Goal: Information Seeking & Learning: Learn about a topic

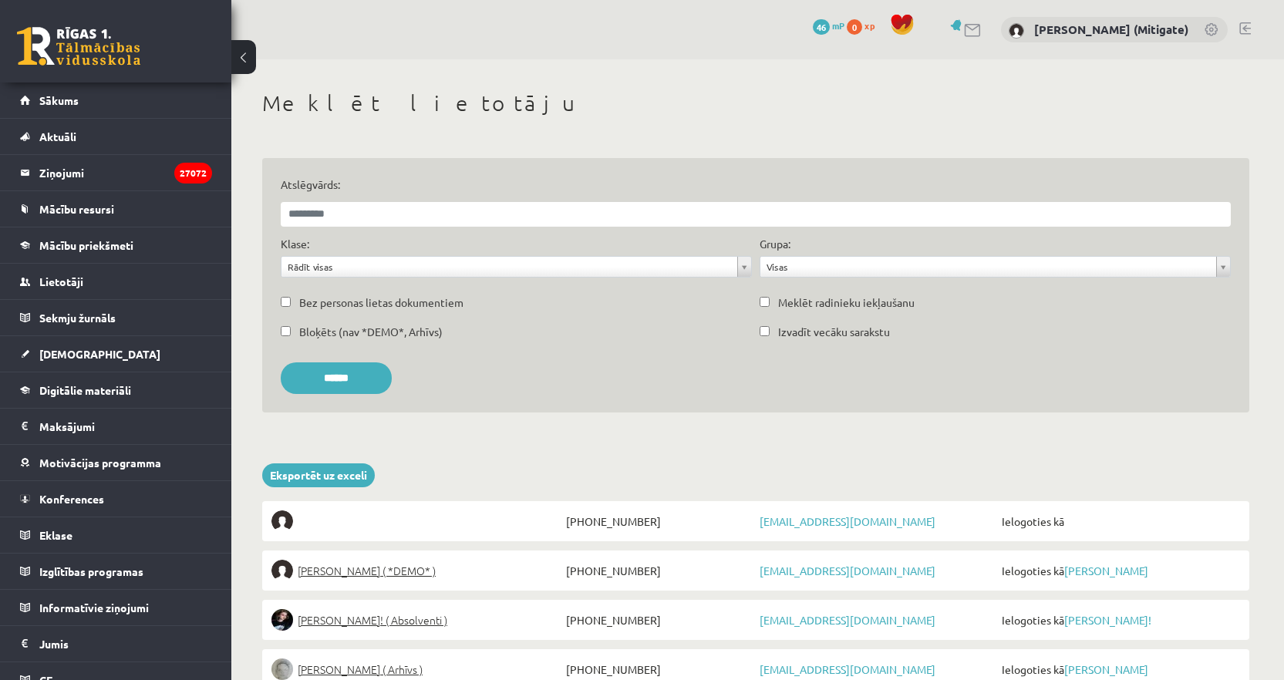
click at [982, 35] on link at bounding box center [973, 30] width 19 height 13
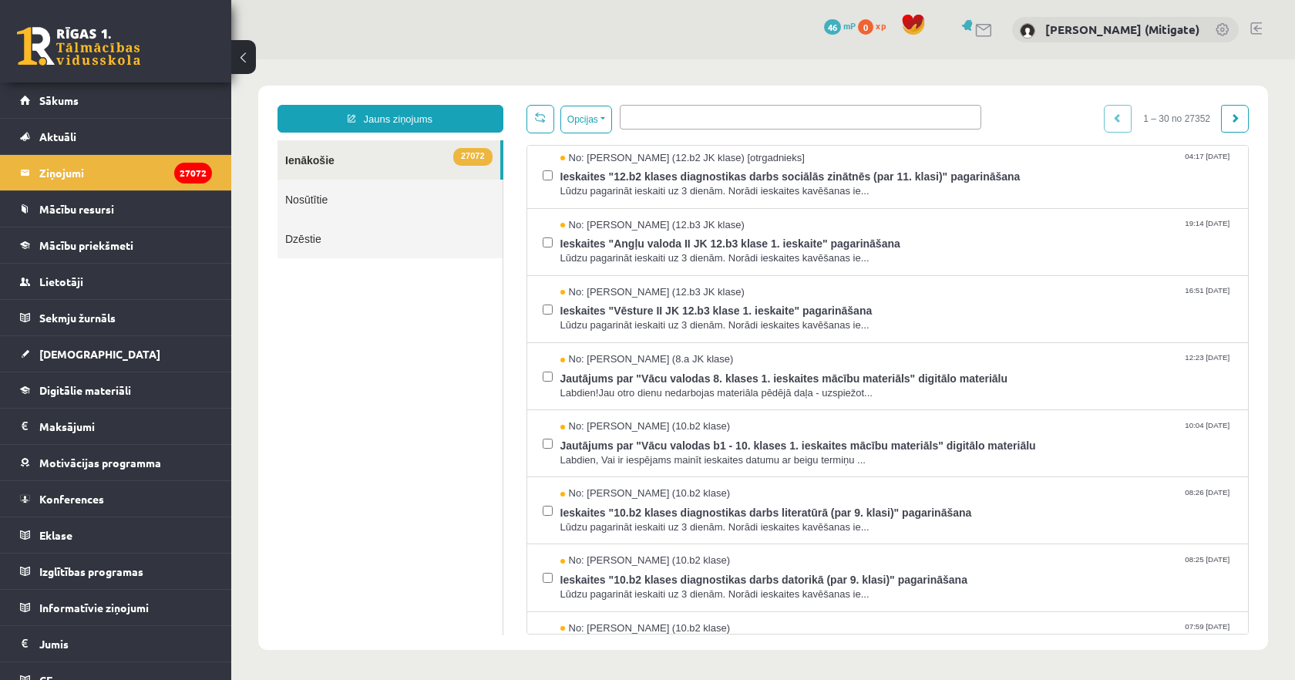
scroll to position [1432, 0]
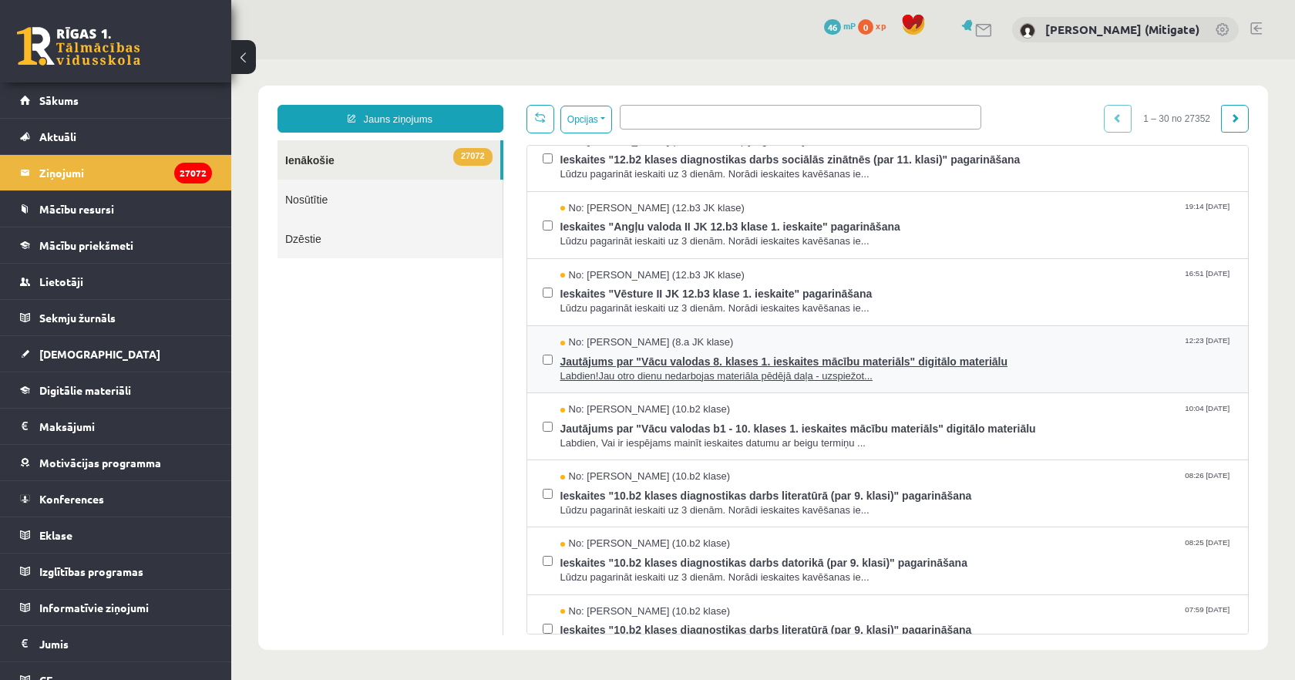
click at [726, 372] on span "Labdien!Jau otro dienu nedarbojas materiāla pēdējā daļa - uzspiežot..." at bounding box center [897, 376] width 673 height 15
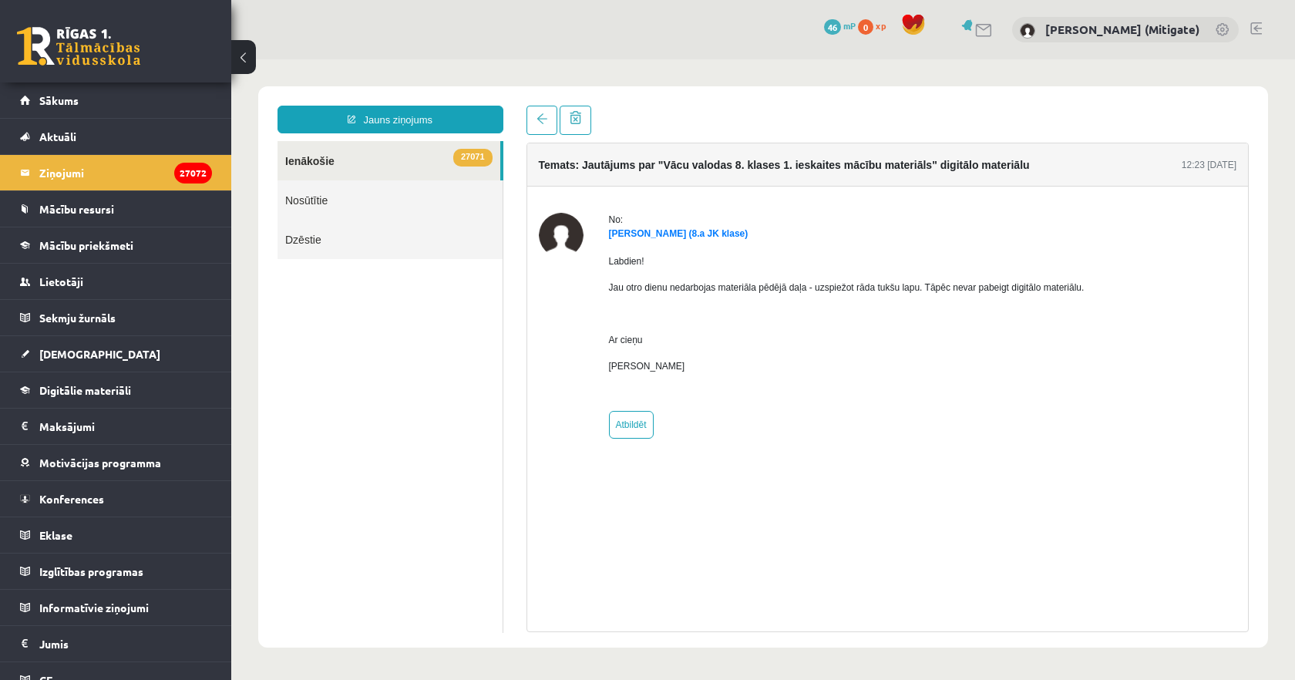
scroll to position [0, 0]
click at [671, 231] on link "Alise Dilevka (8.a JK klase)" at bounding box center [679, 233] width 140 height 11
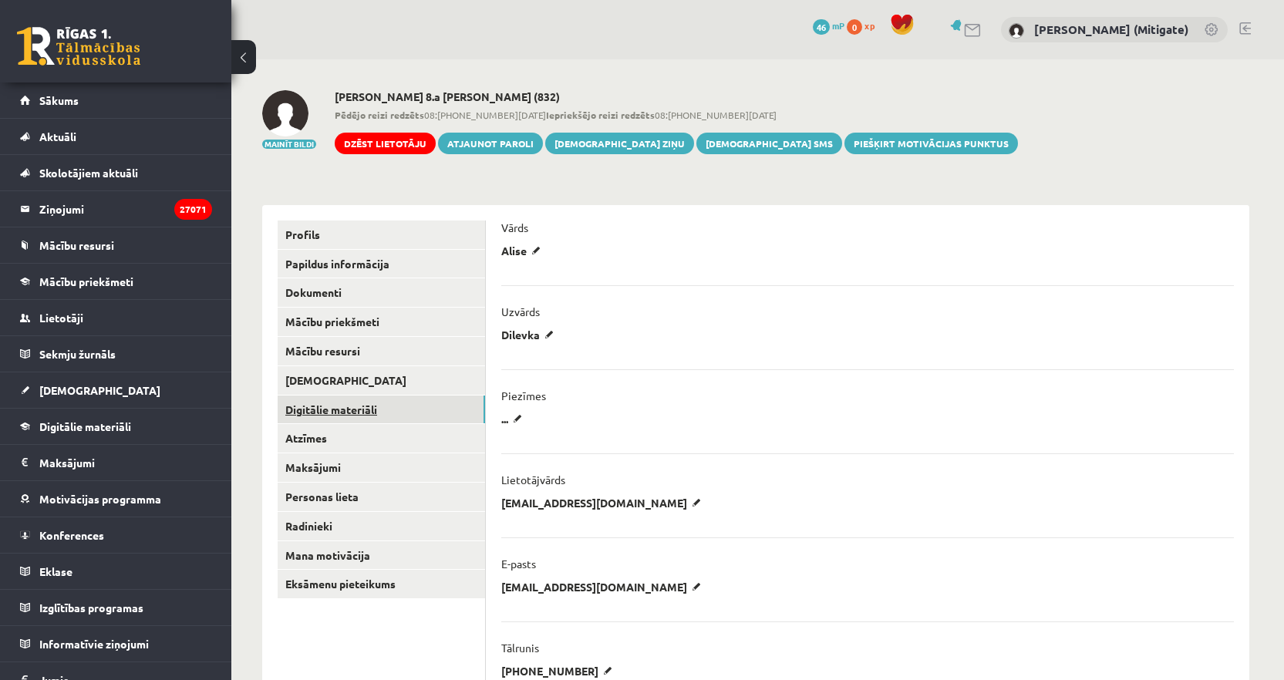
click at [314, 404] on link "Digitālie materiāli" at bounding box center [381, 410] width 207 height 29
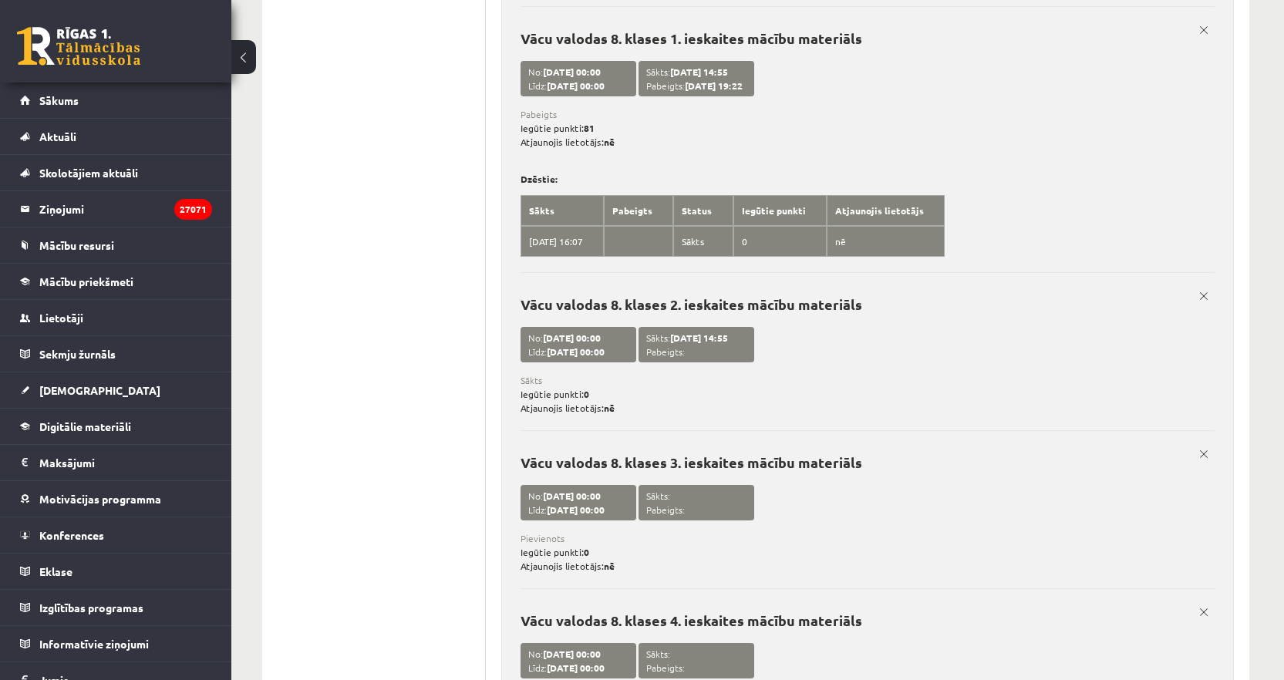
scroll to position [12636, 0]
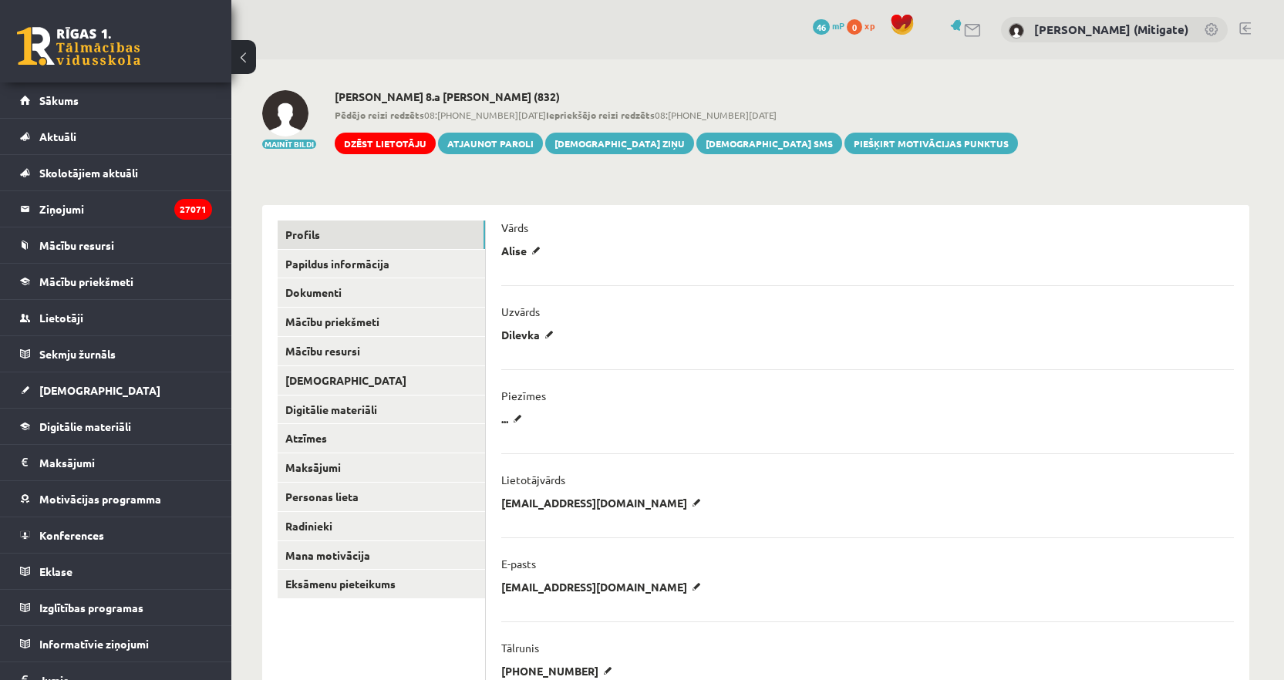
click at [982, 36] on div at bounding box center [964, 30] width 36 height 16
click at [982, 33] on link at bounding box center [973, 30] width 19 height 13
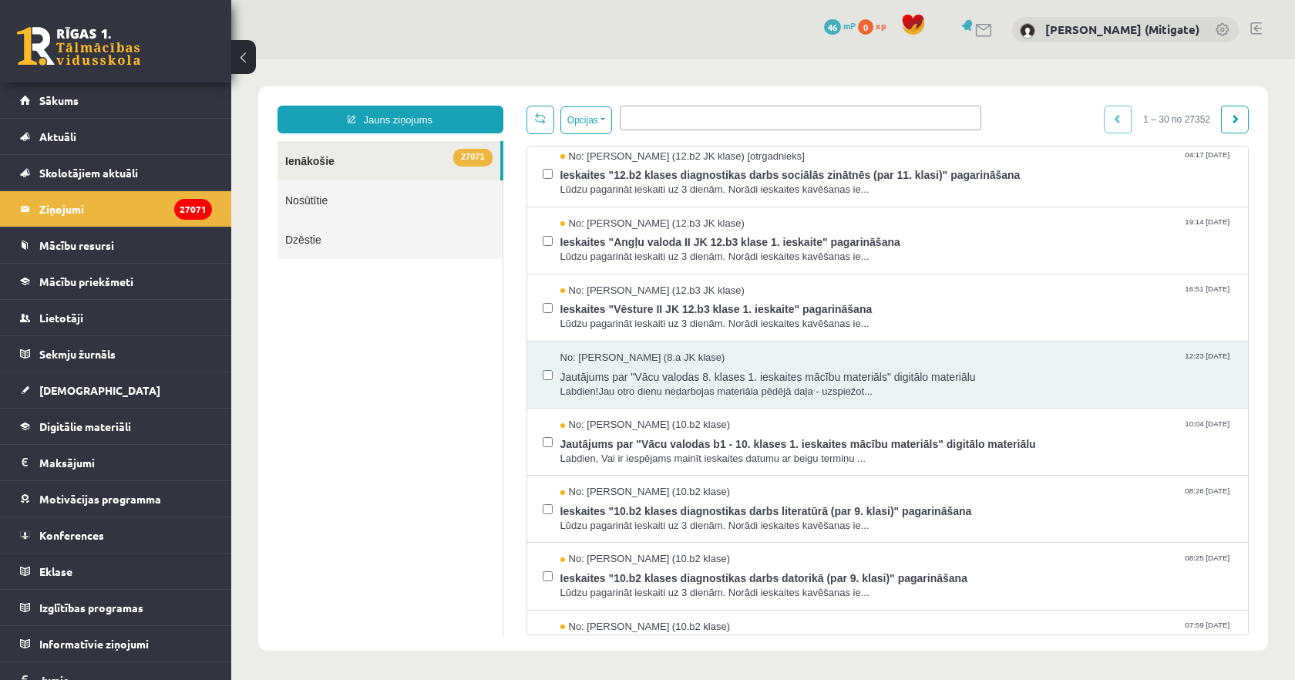
scroll to position [1419, 0]
click at [661, 355] on span "No: [PERSON_NAME] (8.a JK klase)" at bounding box center [643, 356] width 165 height 15
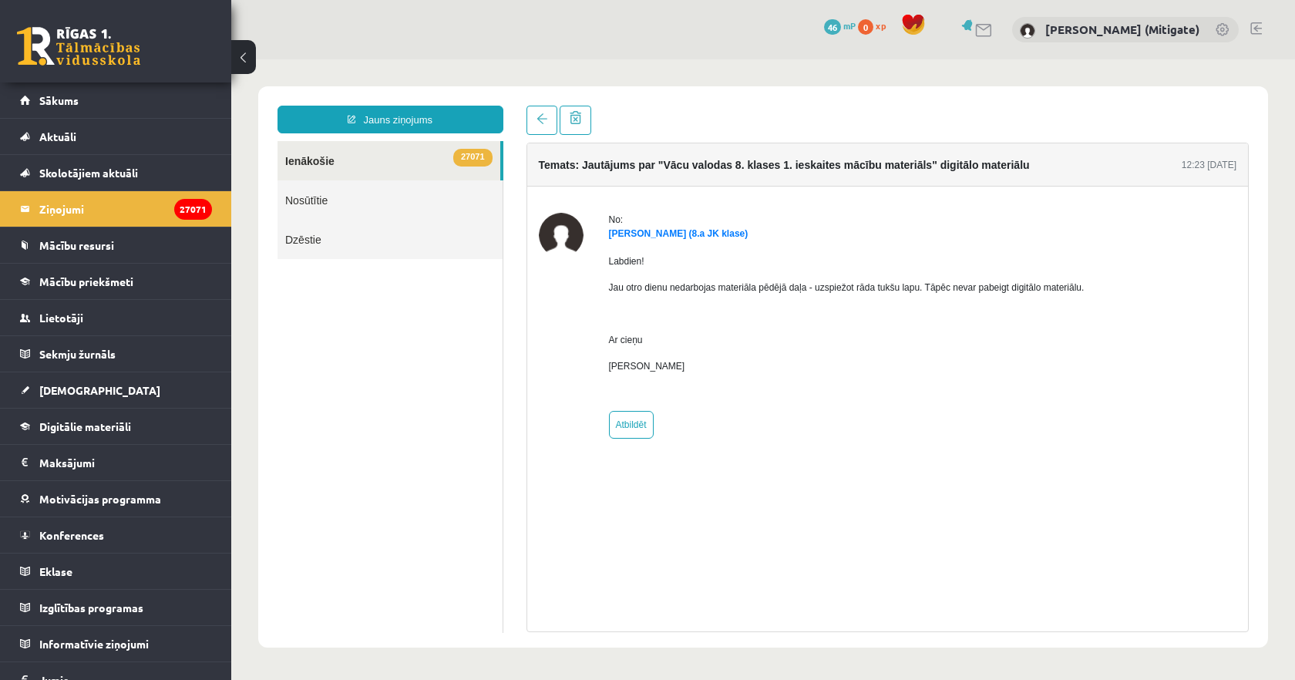
scroll to position [0, 0]
click at [631, 236] on link "[PERSON_NAME] (8.a JK klase)" at bounding box center [679, 233] width 140 height 11
click at [322, 163] on link "27071 Ienākošie" at bounding box center [389, 160] width 223 height 39
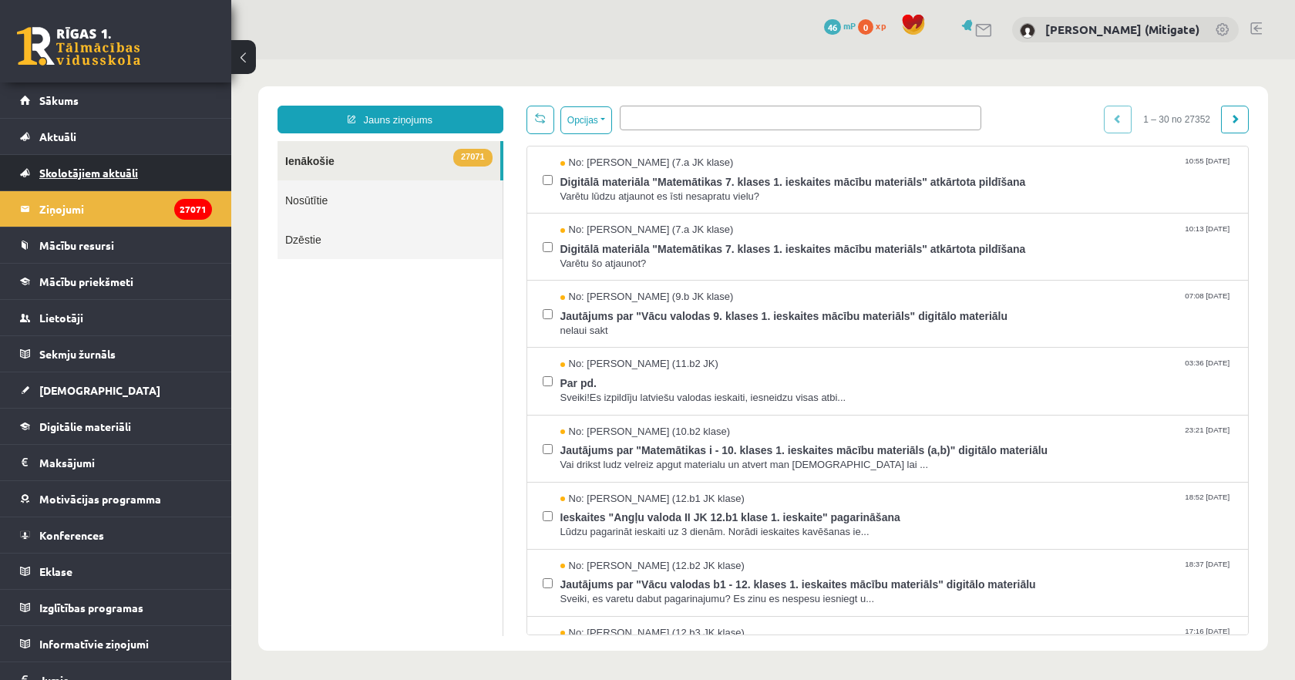
click at [62, 180] on link "Skolotājiem aktuāli" at bounding box center [116, 172] width 192 height 35
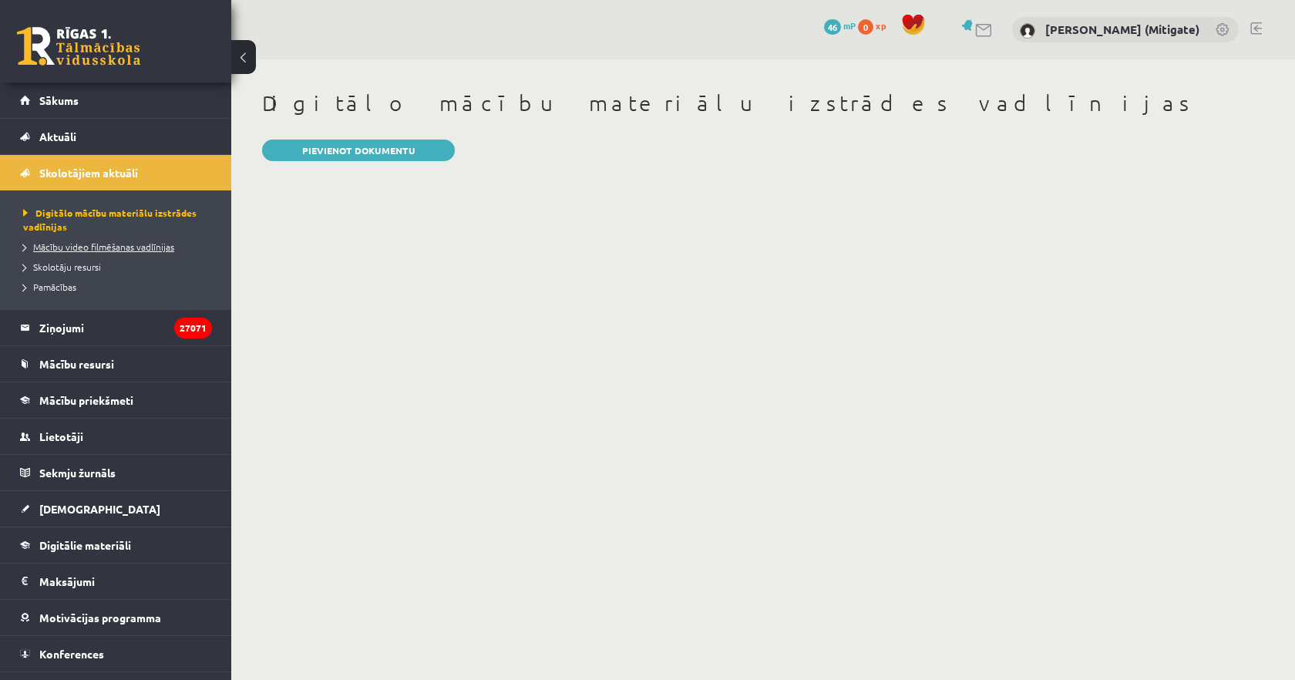
click at [75, 240] on link "Mācību video filmēšanas vadlīnijas" at bounding box center [119, 247] width 193 height 14
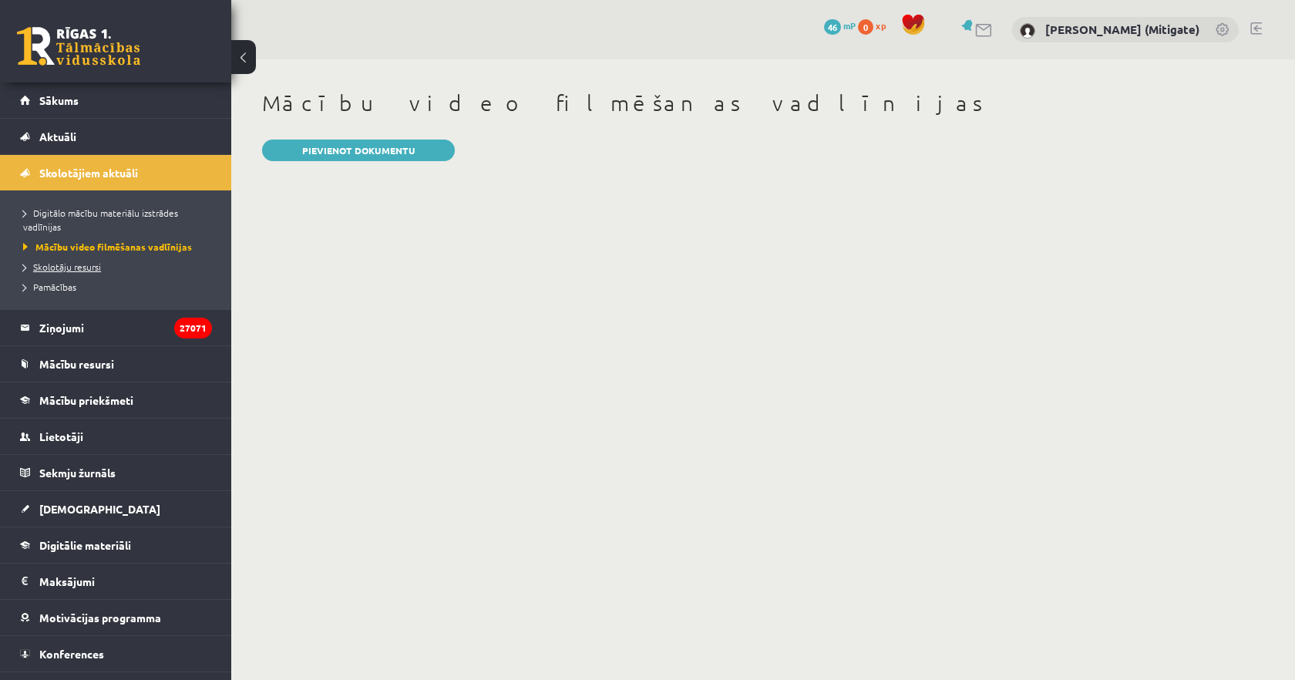
click at [70, 271] on span "Skolotāju resursi" at bounding box center [62, 267] width 78 height 12
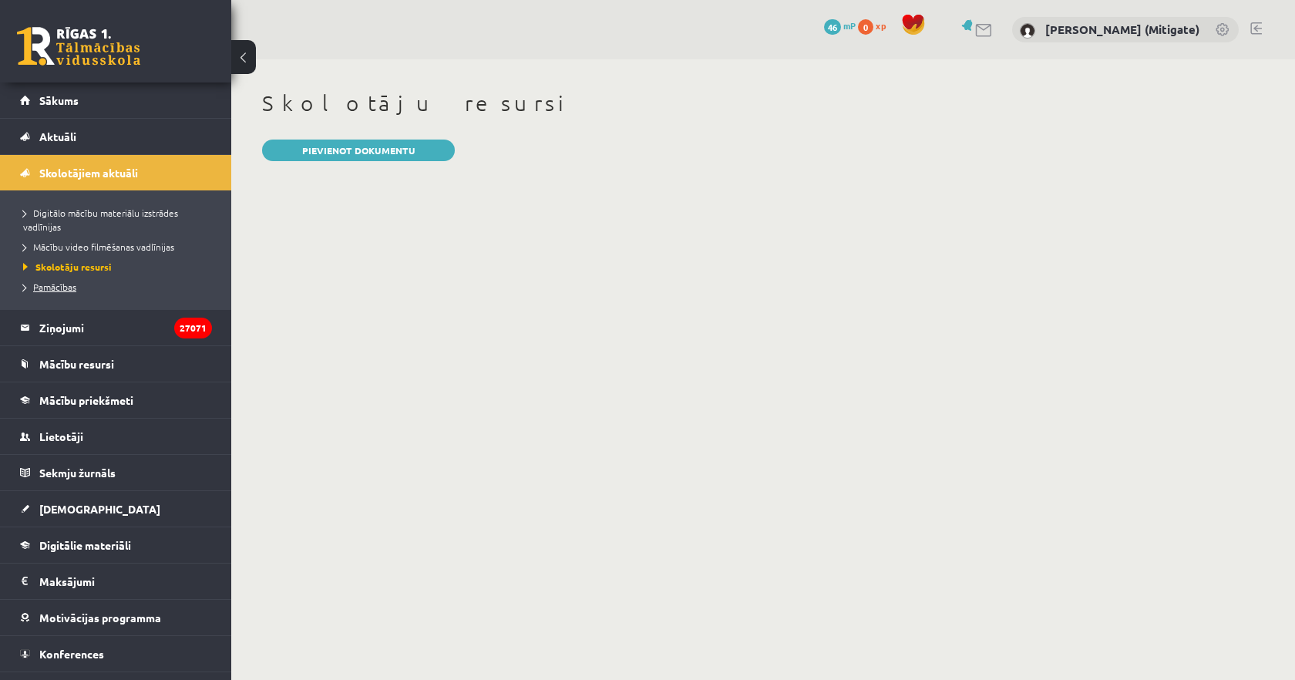
click at [57, 284] on span "Pamācības" at bounding box center [49, 287] width 53 height 12
click at [79, 220] on link "Digitālo mācību materiālu izstrādes vadlīnijas" at bounding box center [119, 220] width 193 height 28
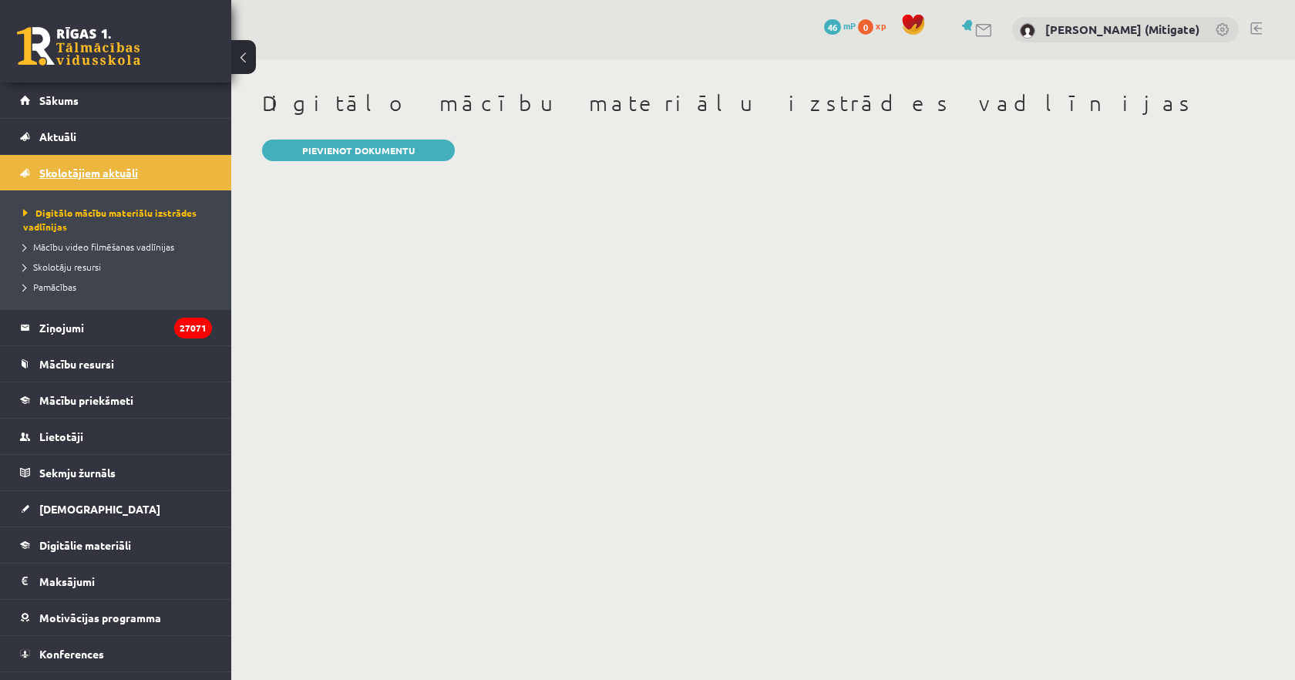
click at [79, 173] on span "Skolotājiem aktuāli" at bounding box center [88, 173] width 99 height 14
click at [89, 170] on span "Skolotājiem aktuāli" at bounding box center [88, 173] width 99 height 14
click at [74, 359] on span "Mācību resursi" at bounding box center [76, 364] width 75 height 14
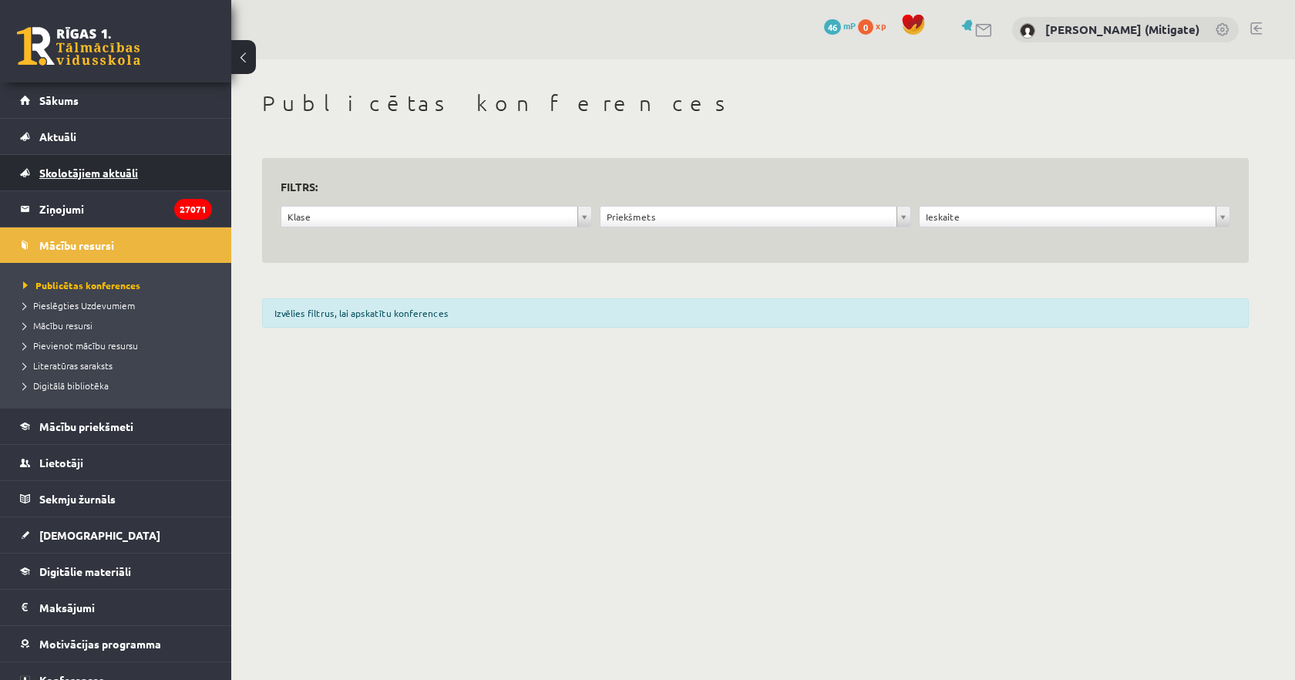
click at [71, 175] on span "Skolotājiem aktuāli" at bounding box center [88, 173] width 99 height 14
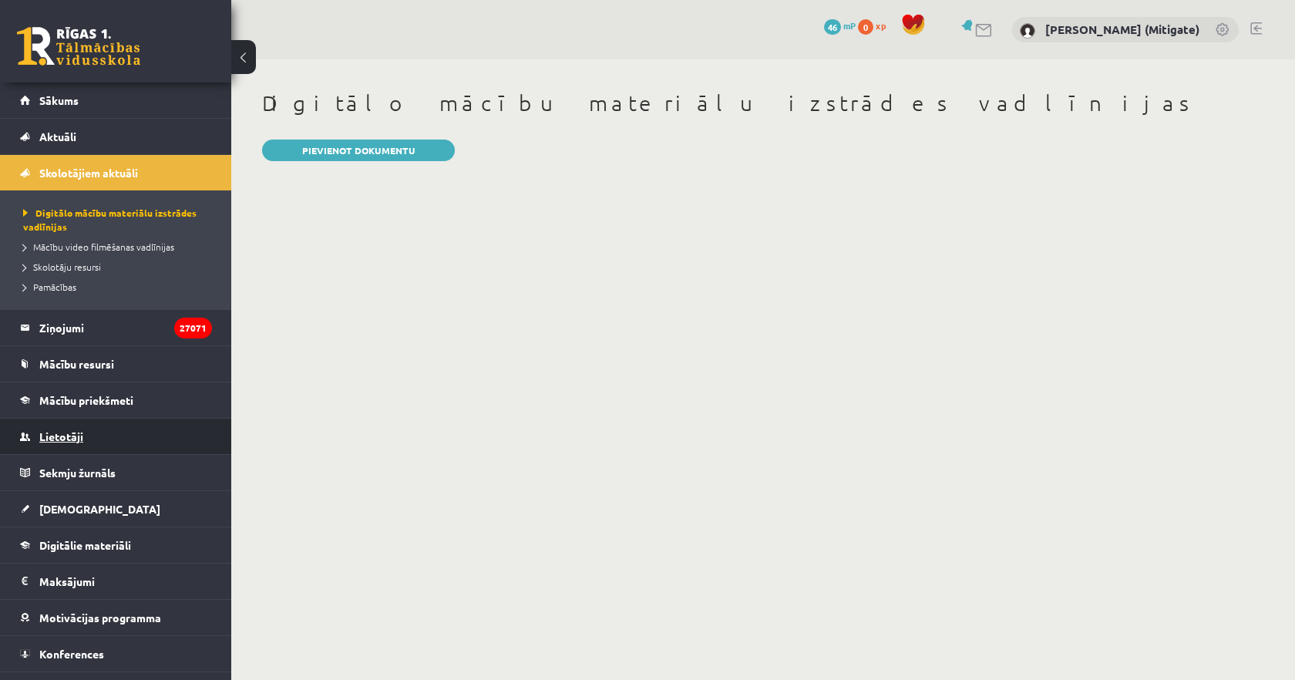
click at [68, 439] on span "Lietotāji" at bounding box center [61, 436] width 44 height 14
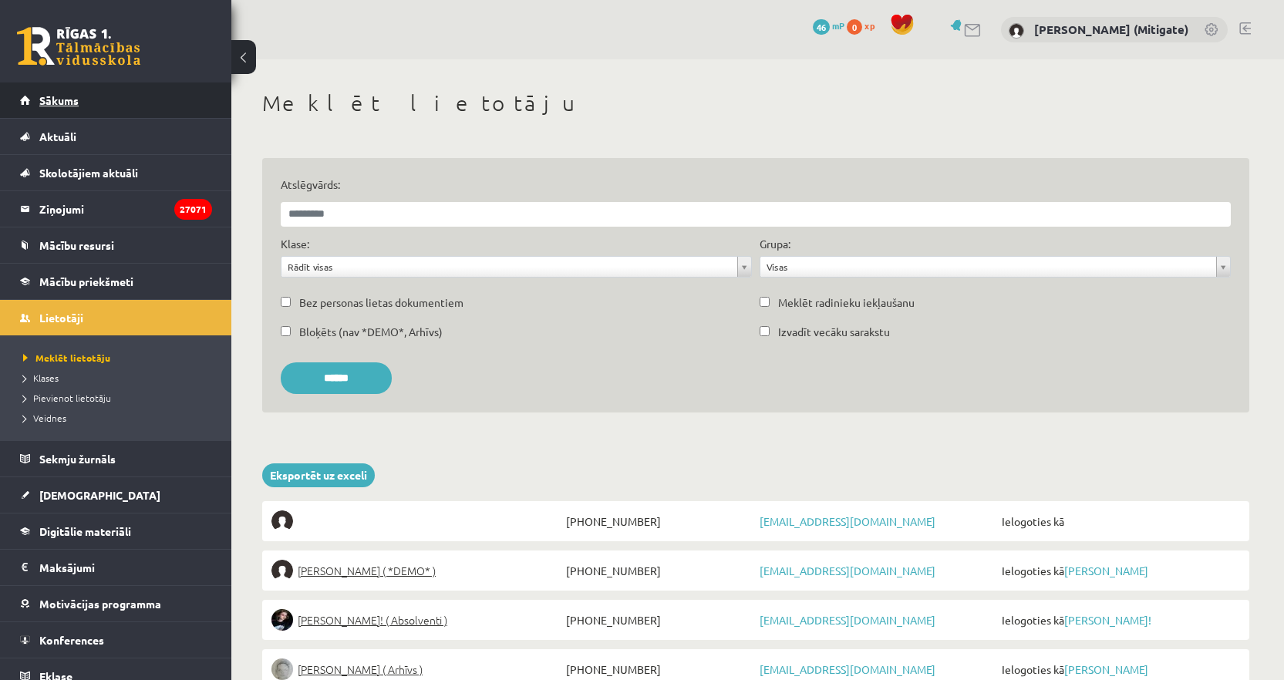
click at [76, 106] on link "Sākums" at bounding box center [116, 100] width 192 height 35
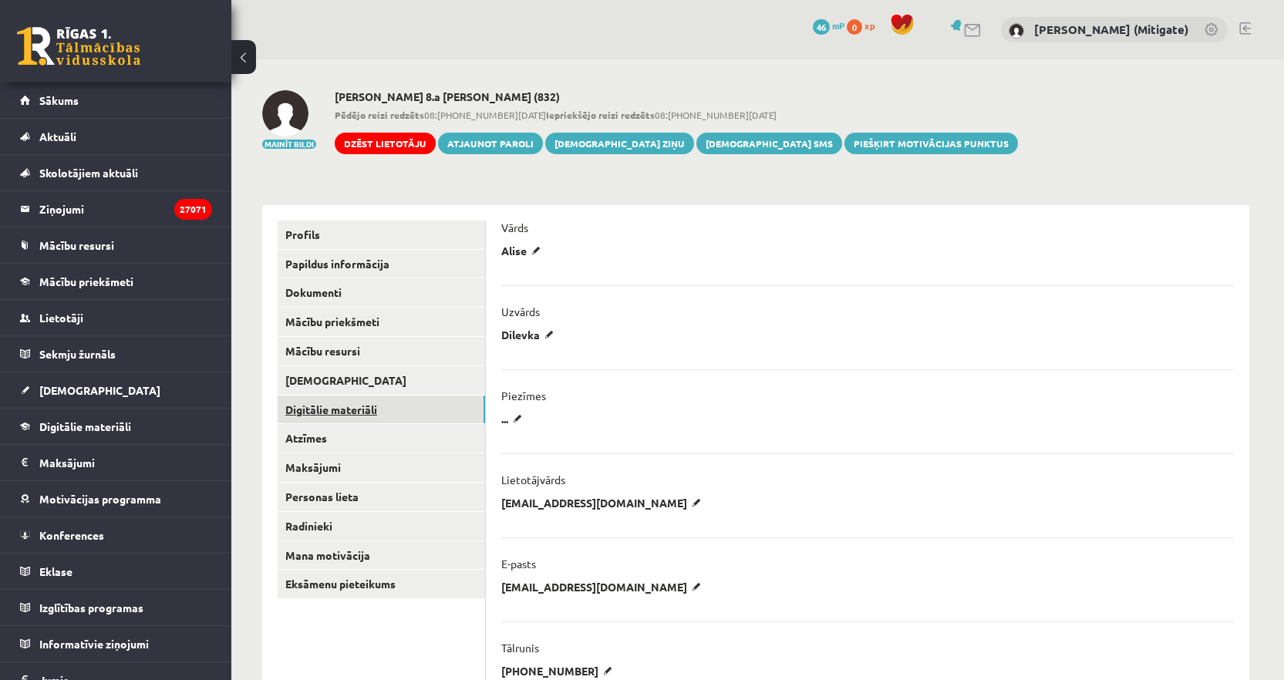
click at [350, 416] on link "Digitālie materiāli" at bounding box center [381, 410] width 207 height 29
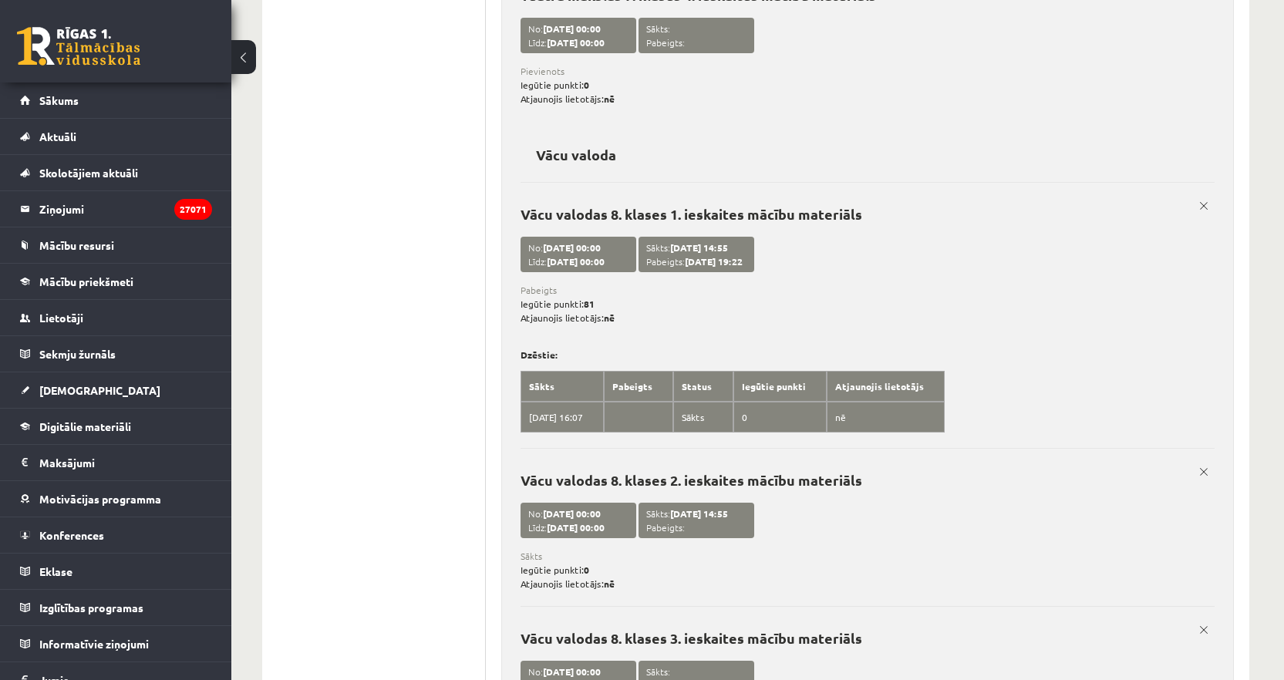
scroll to position [12473, 0]
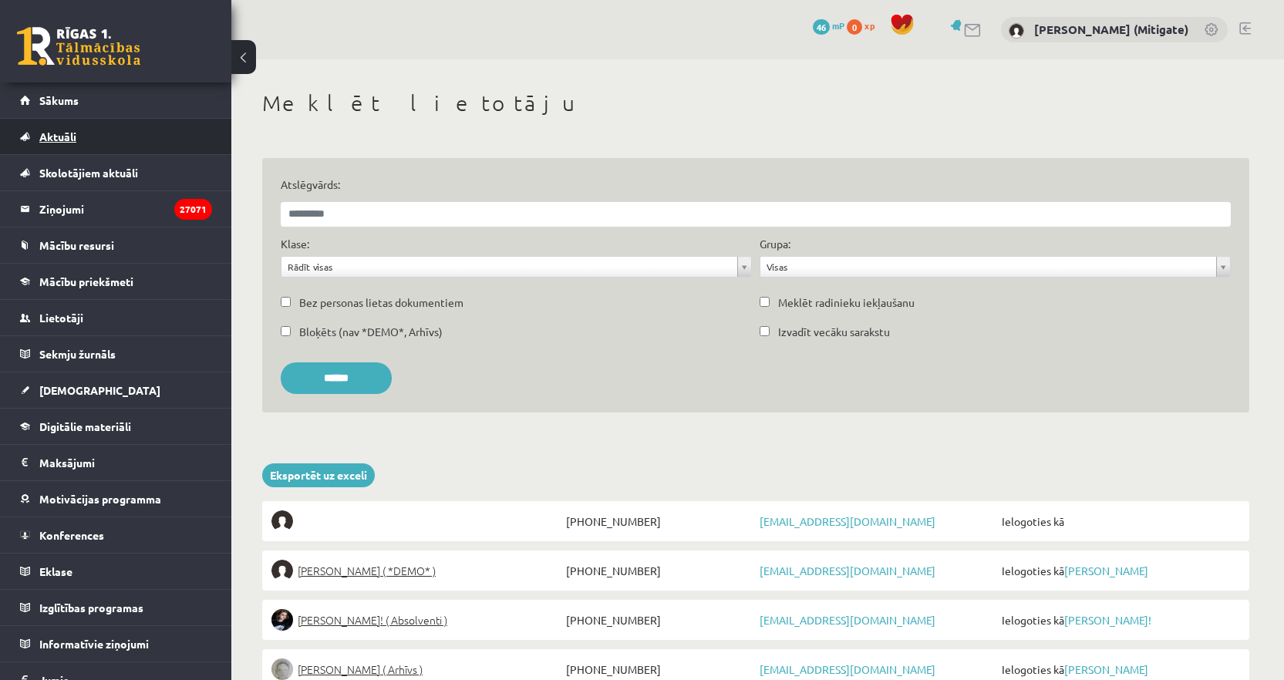
click at [68, 141] on span "Aktuāli" at bounding box center [57, 137] width 37 height 14
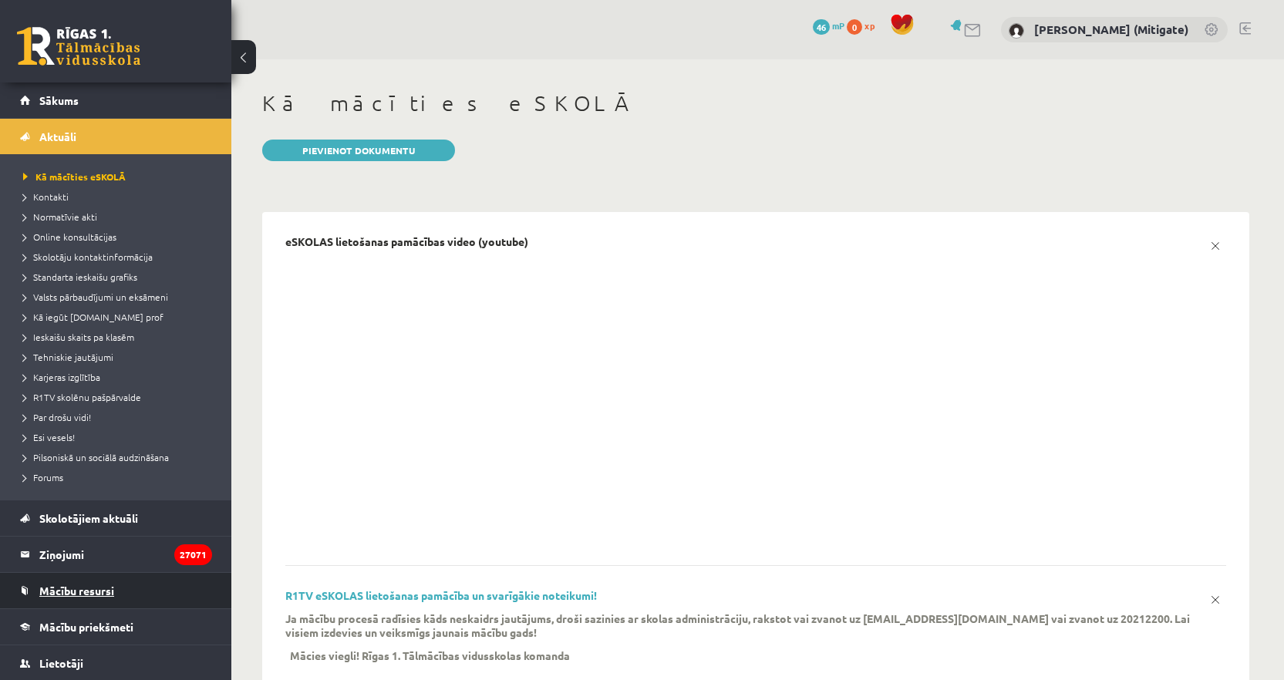
click at [73, 592] on span "Mācību resursi" at bounding box center [76, 591] width 75 height 14
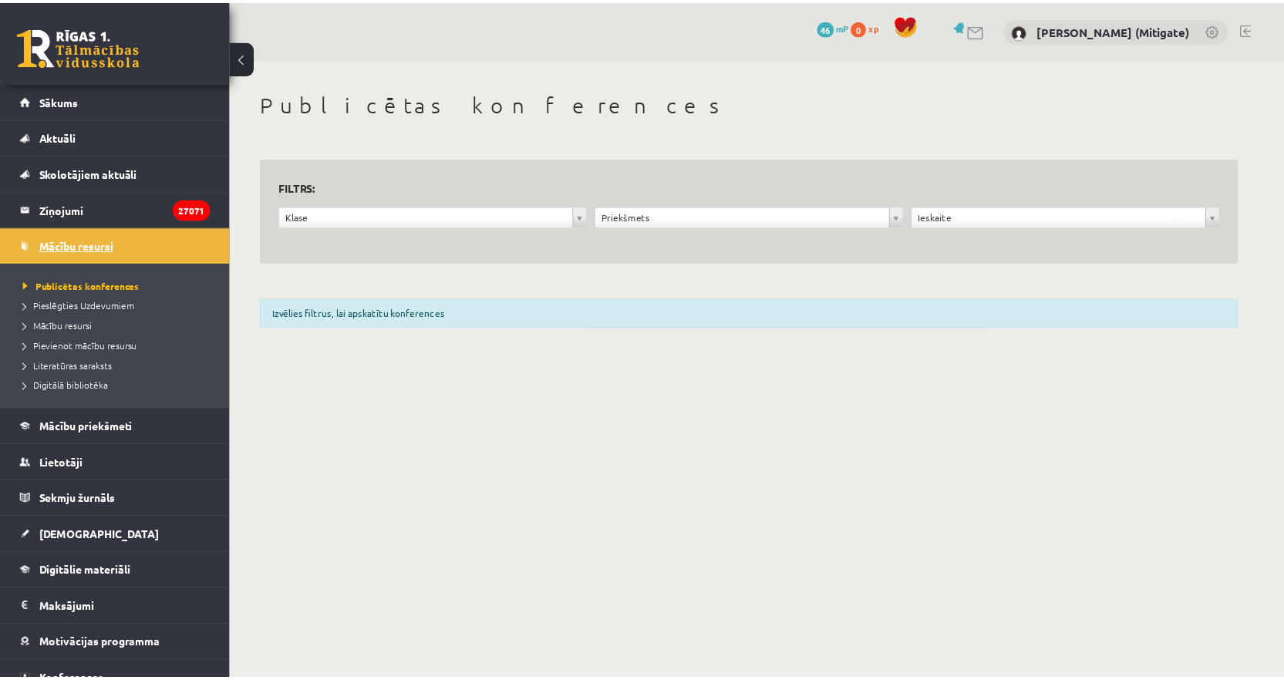
scroll to position [92, 0]
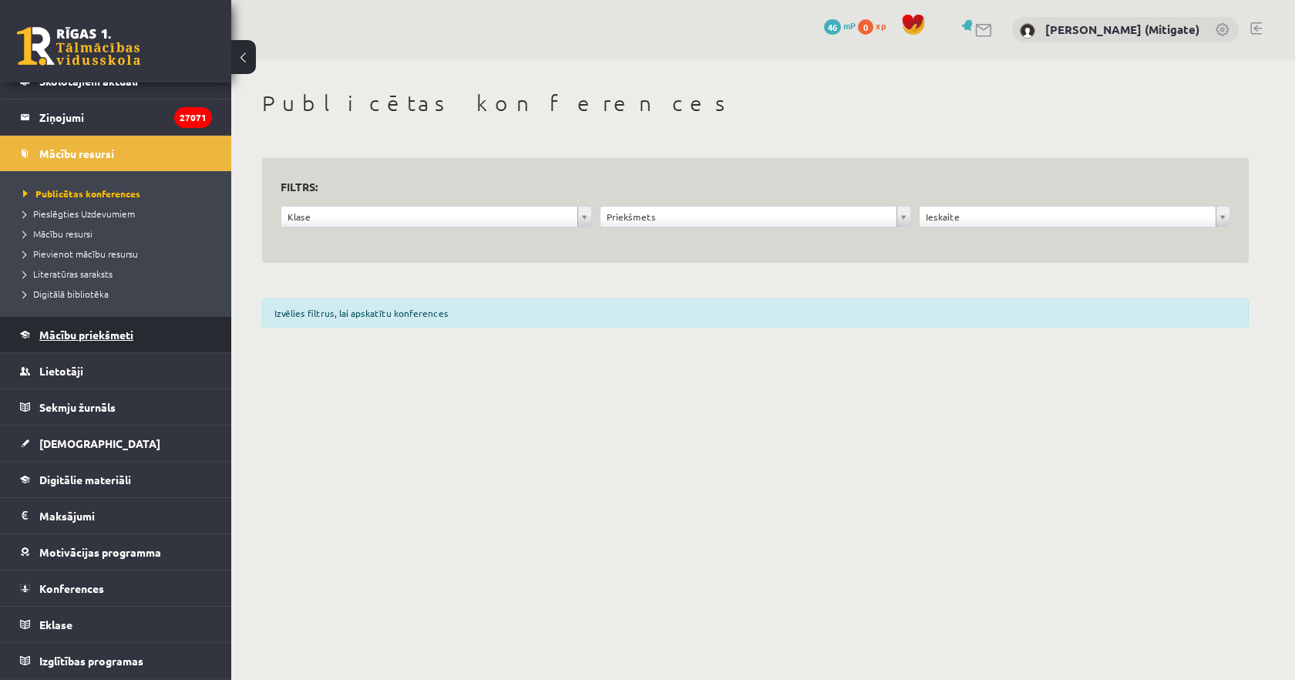
click at [90, 343] on link "Mācību priekšmeti" at bounding box center [116, 334] width 192 height 35
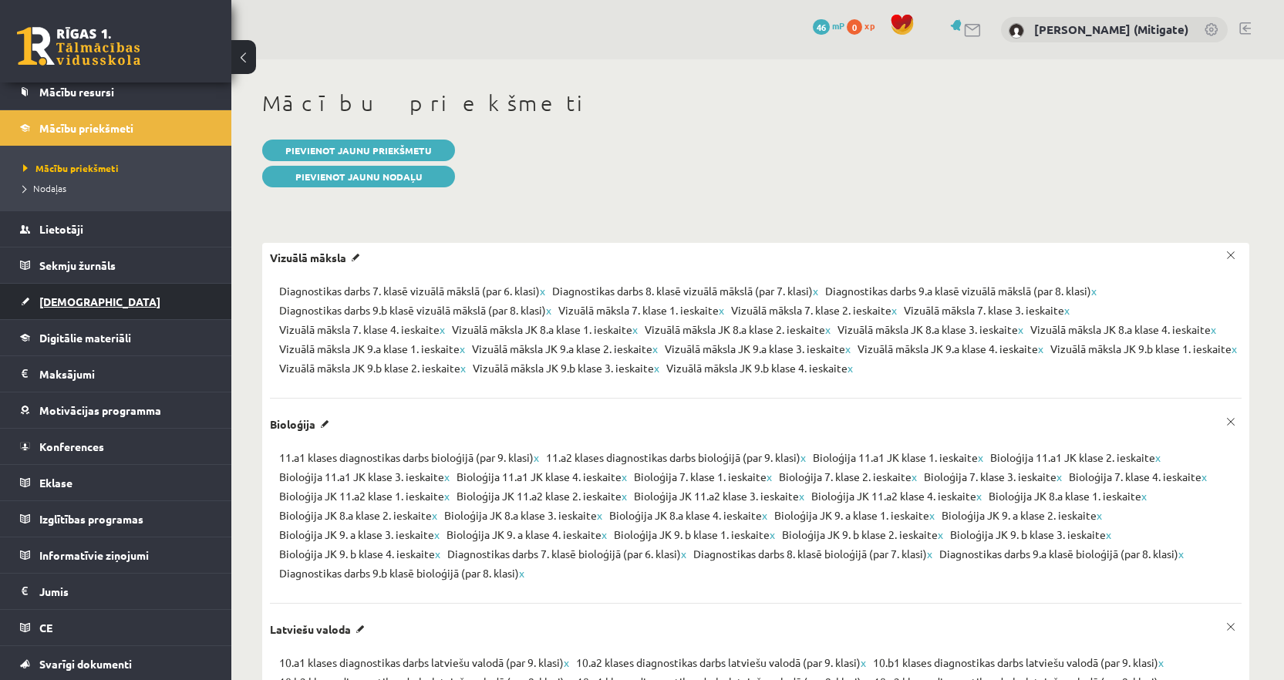
scroll to position [177, 0]
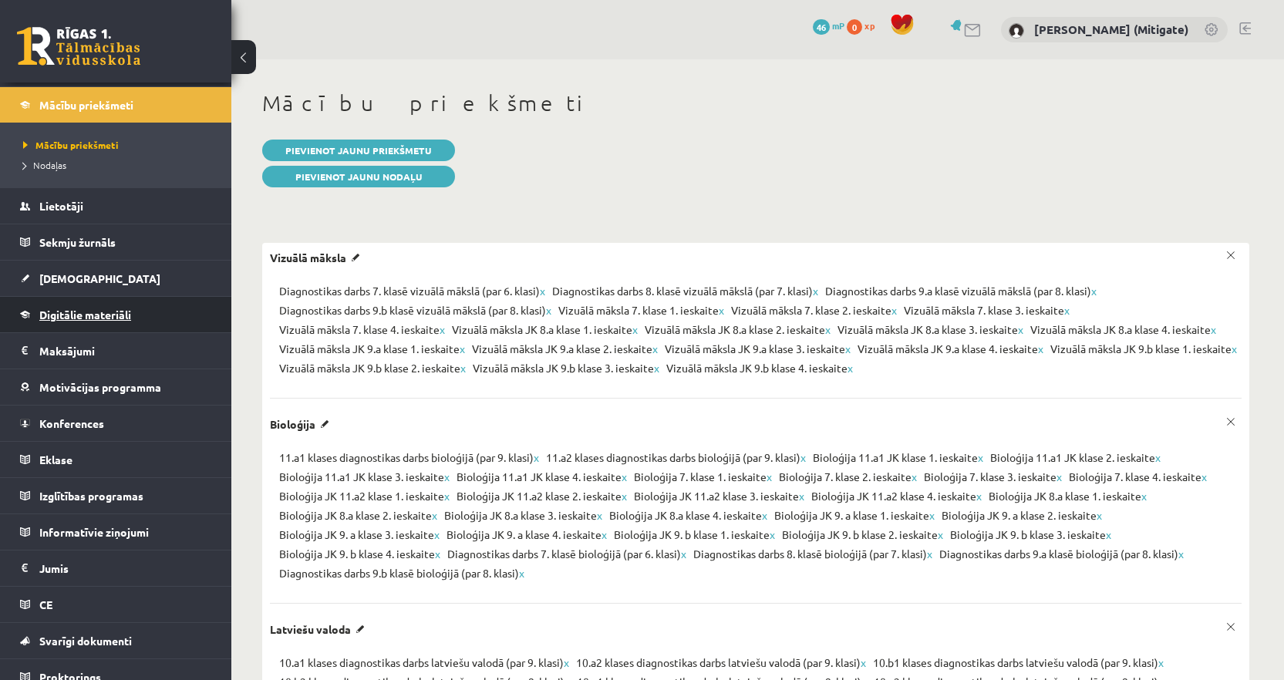
click at [86, 326] on link "Digitālie materiāli" at bounding box center [116, 314] width 192 height 35
